Goal: Register for event/course

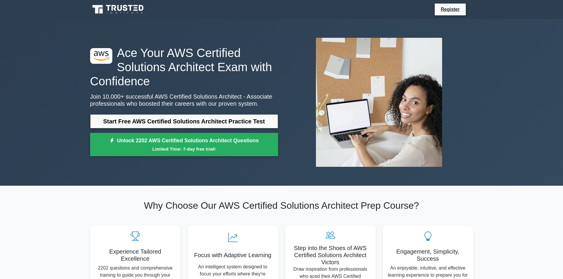
click at [181, 121] on link "Start Free AWS Certified Solutions Architect Practice Test" at bounding box center [184, 121] width 188 height 14
click at [450, 10] on link "Register" at bounding box center [450, 9] width 26 height 7
click at [209, 111] on div ".st0{fill:#252F3E;} .st1{fill-rule:evenodd;clip-rule:evenodd;fill:#FF9900;} Ace…" at bounding box center [184, 103] width 195 height 114
click at [209, 122] on link "Start Free AWS Certified Solutions Architect Practice Test" at bounding box center [184, 121] width 188 height 14
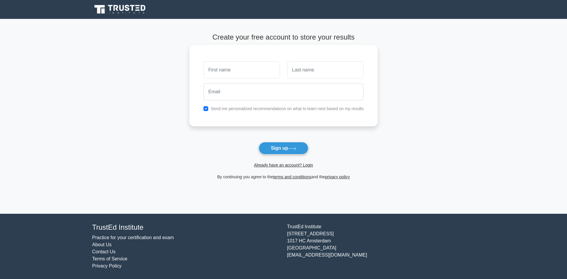
click at [235, 73] on input "text" at bounding box center [242, 69] width 77 height 17
type input "deepanshu"
click at [307, 77] on input "text" at bounding box center [325, 69] width 77 height 17
click at [276, 167] on link "Already have an account? Login" at bounding box center [283, 165] width 59 height 5
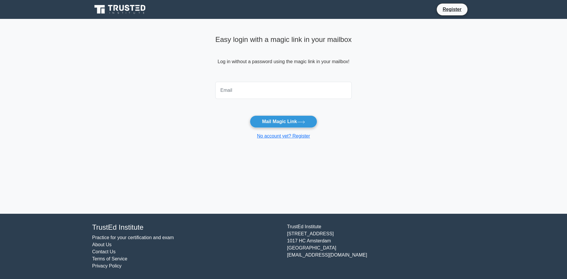
click at [261, 89] on input "email" at bounding box center [283, 90] width 137 height 17
type input "vats28@hotmail.com"
click at [282, 123] on button "Mail Magic Link" at bounding box center [283, 122] width 67 height 12
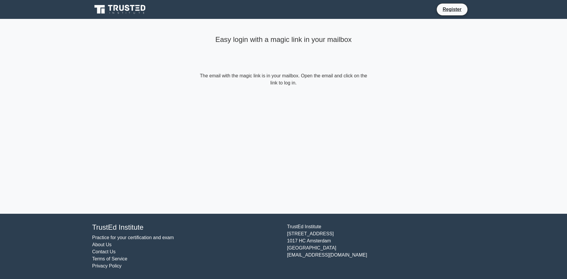
click at [282, 85] on form "The email with the magic link is in your mailbox. Open the email and click on t…" at bounding box center [284, 79] width 170 height 14
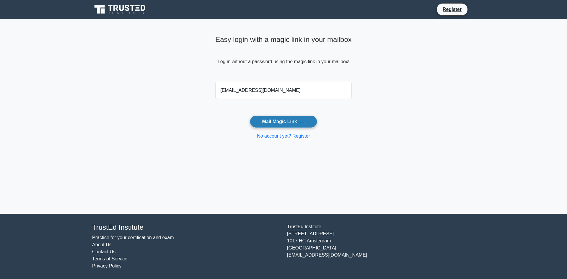
click at [287, 125] on button "Mail Magic Link" at bounding box center [283, 122] width 67 height 12
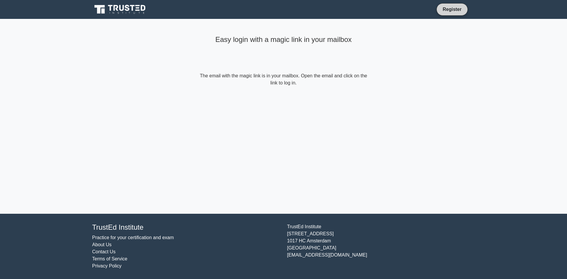
click at [456, 10] on link "Register" at bounding box center [452, 9] width 26 height 7
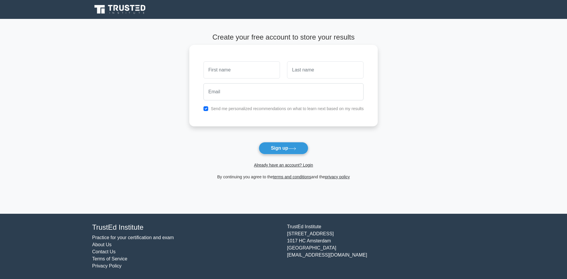
click at [253, 74] on input "text" at bounding box center [242, 69] width 77 height 17
type input "[PERSON_NAME]"
click at [309, 74] on input "text" at bounding box center [325, 69] width 77 height 17
type input "[PERSON_NAME]"
click at [283, 97] on input "email" at bounding box center [284, 91] width 160 height 17
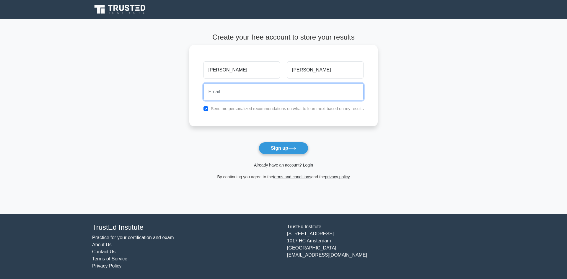
type input "VATS28@HOTMAIL.COM"
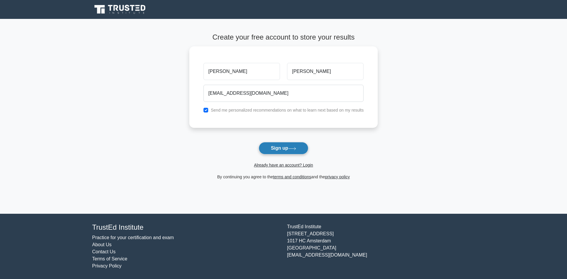
click at [288, 147] on button "Sign up" at bounding box center [284, 148] width 50 height 12
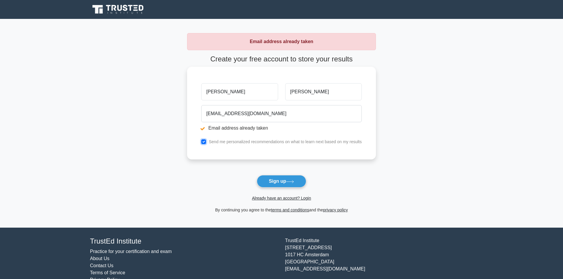
click at [202, 144] on input "checkbox" at bounding box center [203, 142] width 5 height 5
checkbox input "false"
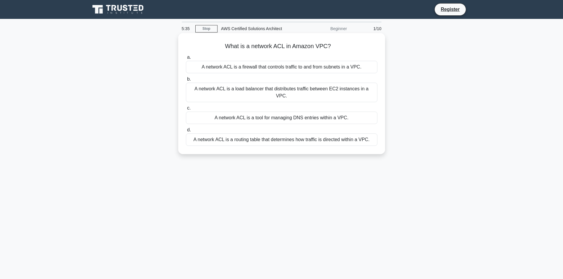
click at [254, 67] on div "A network ACL is a firewall that controls traffic to and from subnets in a VPC." at bounding box center [282, 67] width 192 height 12
click at [186, 59] on input "a. A network ACL is a firewall that controls traffic to and from subnets in a V…" at bounding box center [186, 58] width 0 height 4
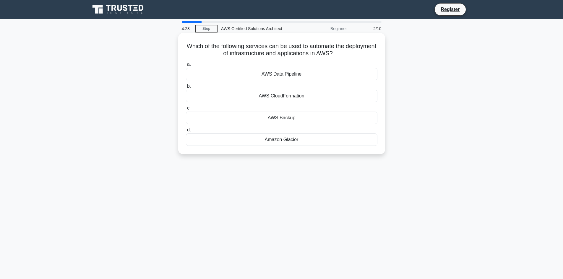
click at [257, 94] on div "AWS CloudFormation" at bounding box center [282, 96] width 192 height 12
click at [186, 88] on input "b. AWS CloudFormation" at bounding box center [186, 87] width 0 height 4
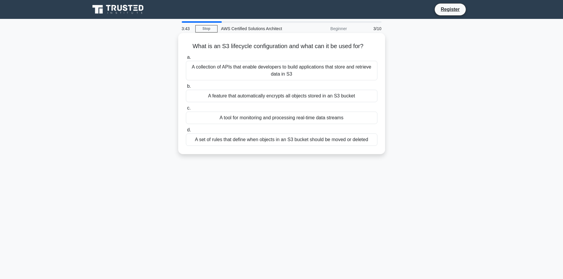
click at [266, 140] on div "A set of rules that define when objects in an S3 bucket should be moved or dele…" at bounding box center [282, 140] width 192 height 12
click at [186, 132] on input "d. A set of rules that define when objects in an S3 bucket should be moved or d…" at bounding box center [186, 130] width 0 height 4
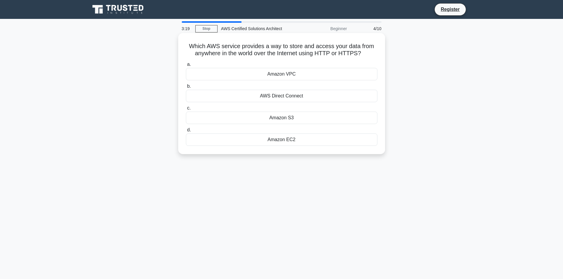
click at [282, 118] on div "Amazon S3" at bounding box center [282, 118] width 192 height 12
click at [186, 110] on input "c. Amazon S3" at bounding box center [186, 108] width 0 height 4
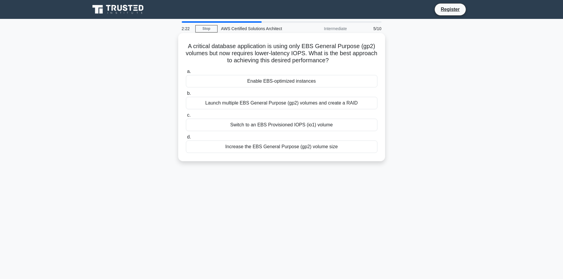
click at [299, 125] on div "Switch to an EBS Provisioned IOPS (io1) volume" at bounding box center [282, 125] width 192 height 12
click at [186, 117] on input "c. Switch to an EBS Provisioned IOPS (io1) volume" at bounding box center [186, 115] width 0 height 4
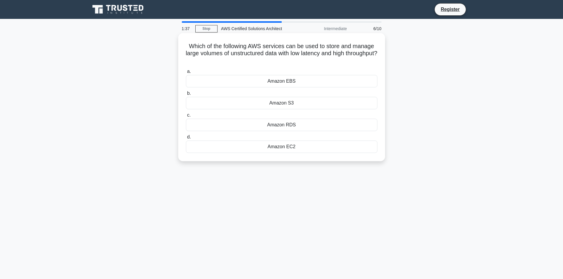
click at [292, 105] on div "Amazon S3" at bounding box center [282, 103] width 192 height 12
click at [186, 95] on input "b. Amazon S3" at bounding box center [186, 94] width 0 height 4
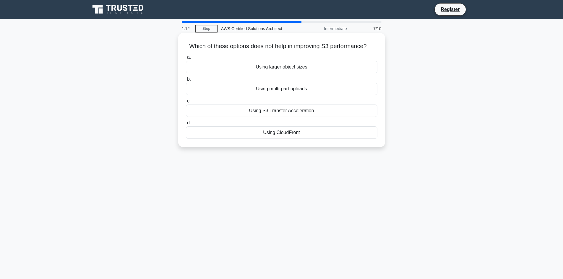
click at [308, 67] on div "Using larger object sizes" at bounding box center [282, 67] width 192 height 12
click at [186, 59] on input "a. Using larger object sizes" at bounding box center [186, 58] width 0 height 4
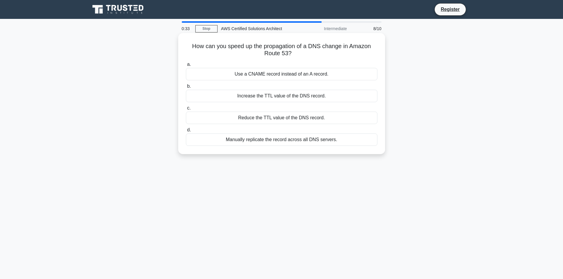
click at [274, 73] on div "Use a CNAME record instead of an A record." at bounding box center [282, 74] width 192 height 12
click at [186, 67] on input "a. Use a CNAME record instead of an A record." at bounding box center [186, 65] width 0 height 4
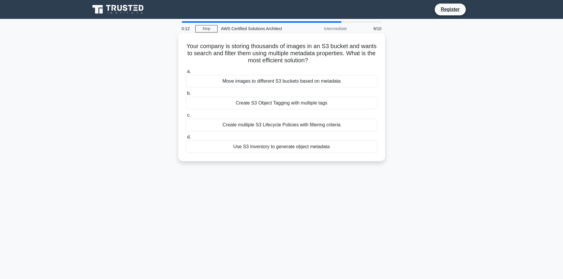
click at [268, 106] on div "Create S3 Object Tagging with multiple tags" at bounding box center [282, 103] width 192 height 12
click at [186, 95] on input "b. Create S3 Object Tagging with multiple tags" at bounding box center [186, 94] width 0 height 4
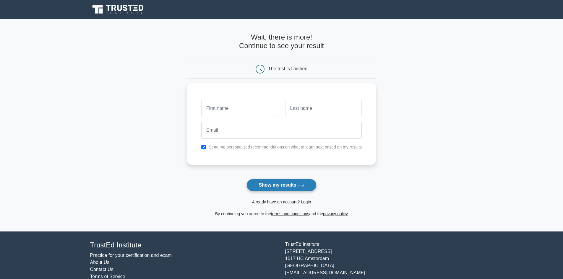
click at [279, 188] on button "Show my results" at bounding box center [281, 185] width 70 height 12
click at [278, 185] on button "Show my results" at bounding box center [281, 185] width 70 height 12
click at [242, 95] on div "Send me personalized recommendations on what to learn next based on my results" at bounding box center [281, 123] width 189 height 82
click at [241, 100] on input "text" at bounding box center [239, 106] width 77 height 17
type input "deepanshu"
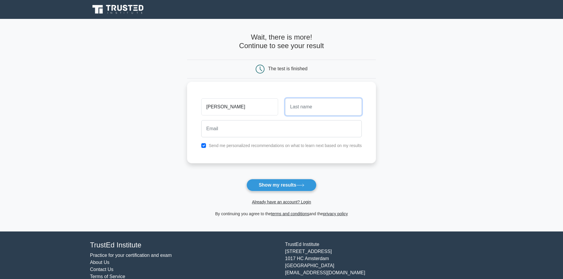
drag, startPoint x: 295, startPoint y: 110, endPoint x: 298, endPoint y: 117, distance: 7.3
click at [295, 110] on input "text" at bounding box center [323, 106] width 77 height 17
type input "sharma"
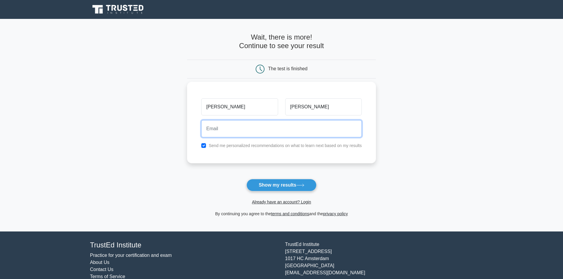
click at [285, 126] on input "email" at bounding box center [281, 128] width 160 height 17
type input "vats28@hotmail.com"
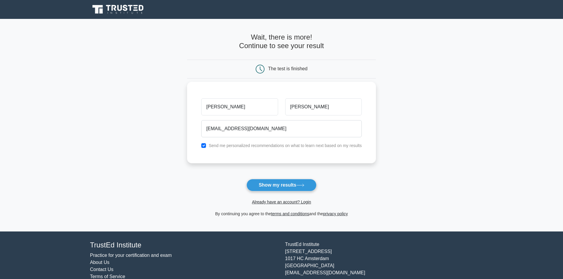
click at [239, 146] on label "Send me personalized recommendations on what to learn next based on my results" at bounding box center [285, 145] width 153 height 5
click at [203, 147] on input "checkbox" at bounding box center [203, 145] width 5 height 5
checkbox input "false"
click at [274, 187] on button "Show my results" at bounding box center [281, 185] width 70 height 12
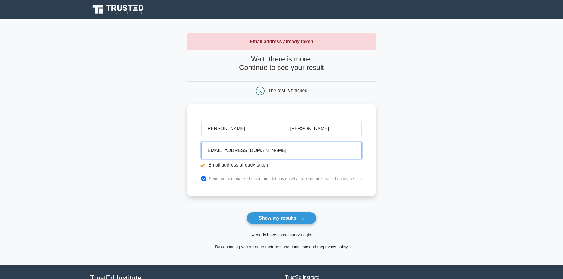
click at [264, 150] on input "[EMAIL_ADDRESS][DOMAIN_NAME]" at bounding box center [281, 150] width 160 height 17
